Goal: Navigation & Orientation: Find specific page/section

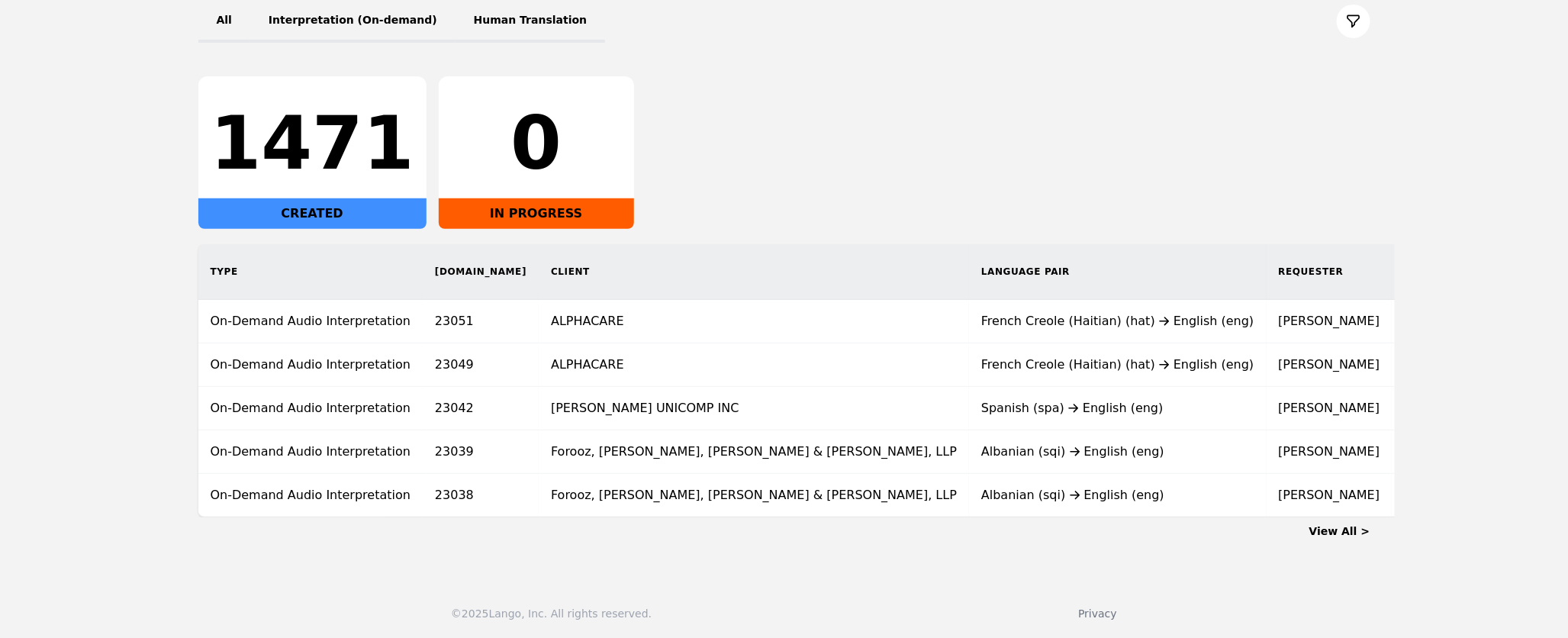
scroll to position [192, 0]
click at [1347, 531] on link "View All >" at bounding box center [1340, 532] width 61 height 12
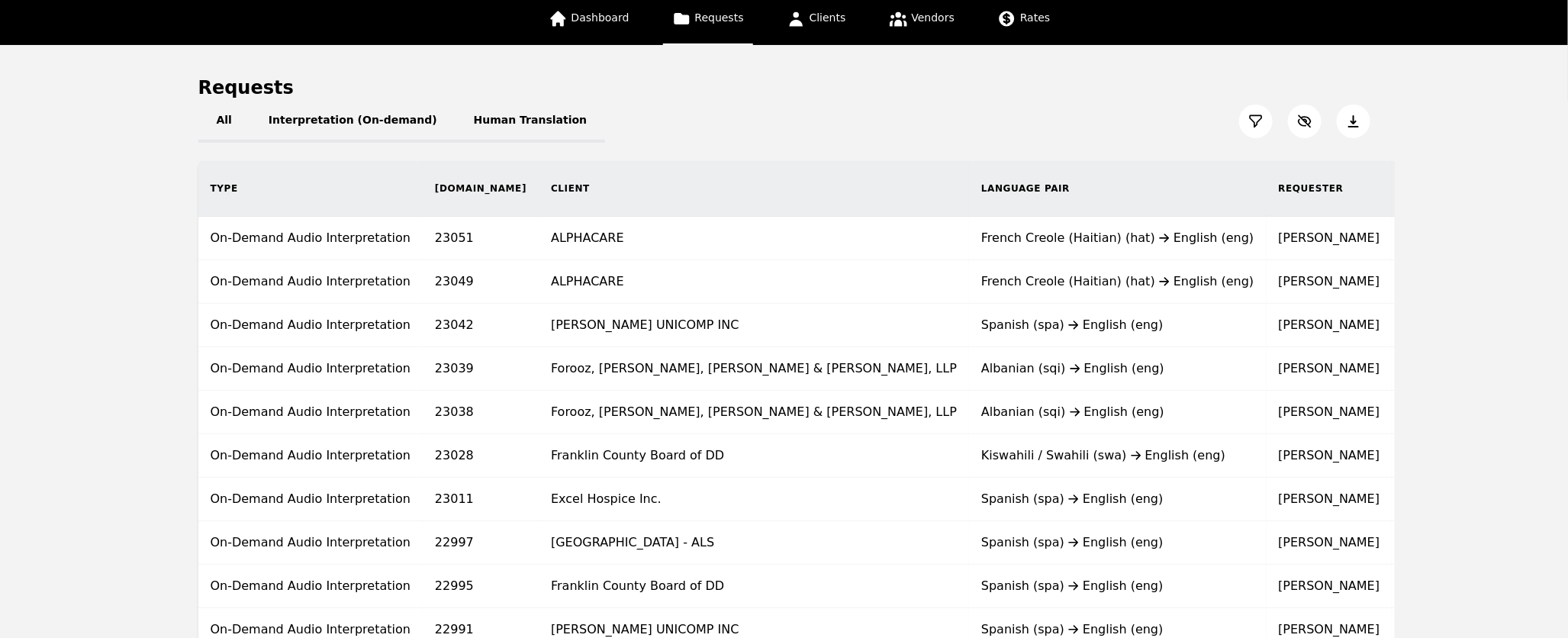
scroll to position [94, 0]
